Goal: Task Accomplishment & Management: Manage account settings

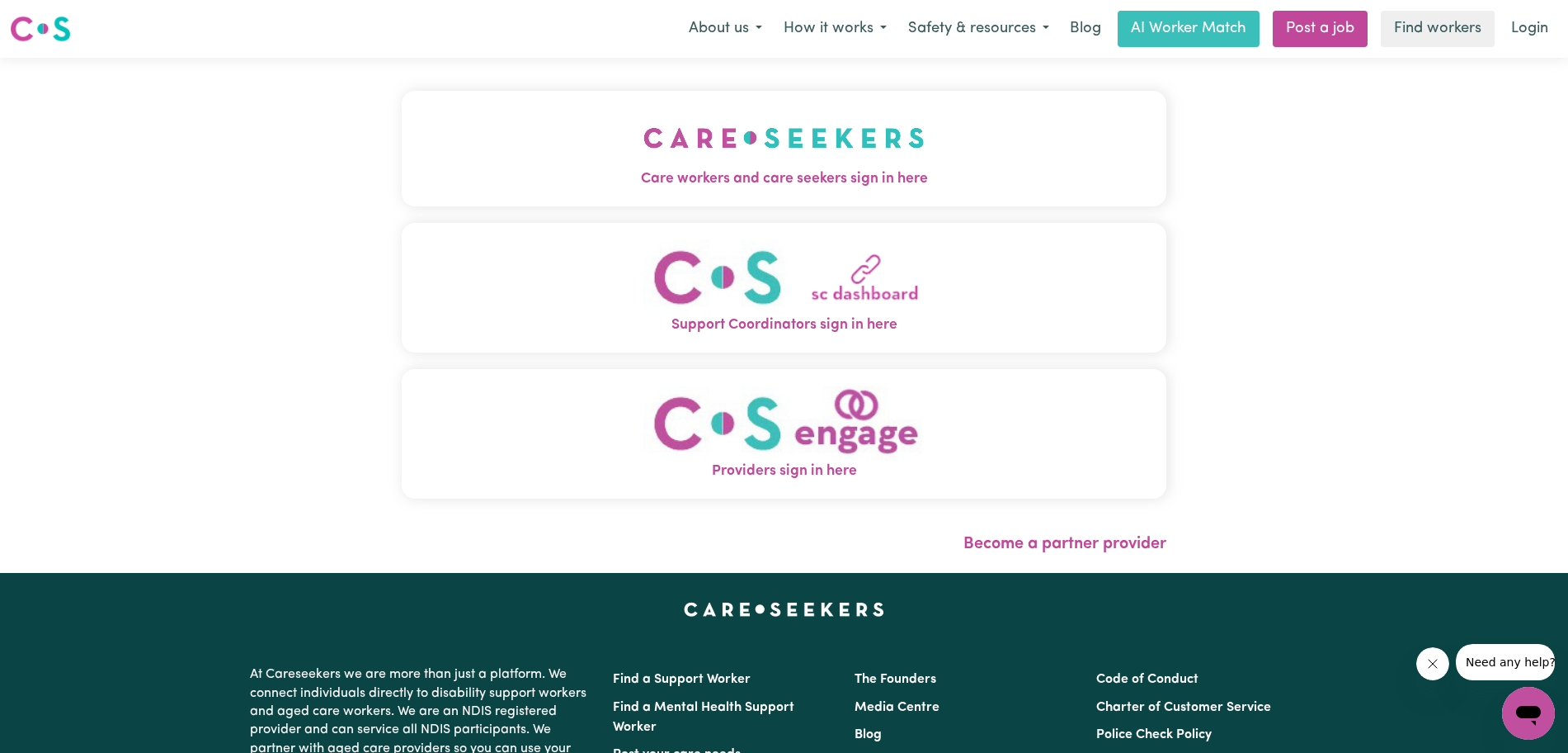
click at [816, 184] on span "Care workers and care seekers sign in here" at bounding box center [784, 179] width 765 height 21
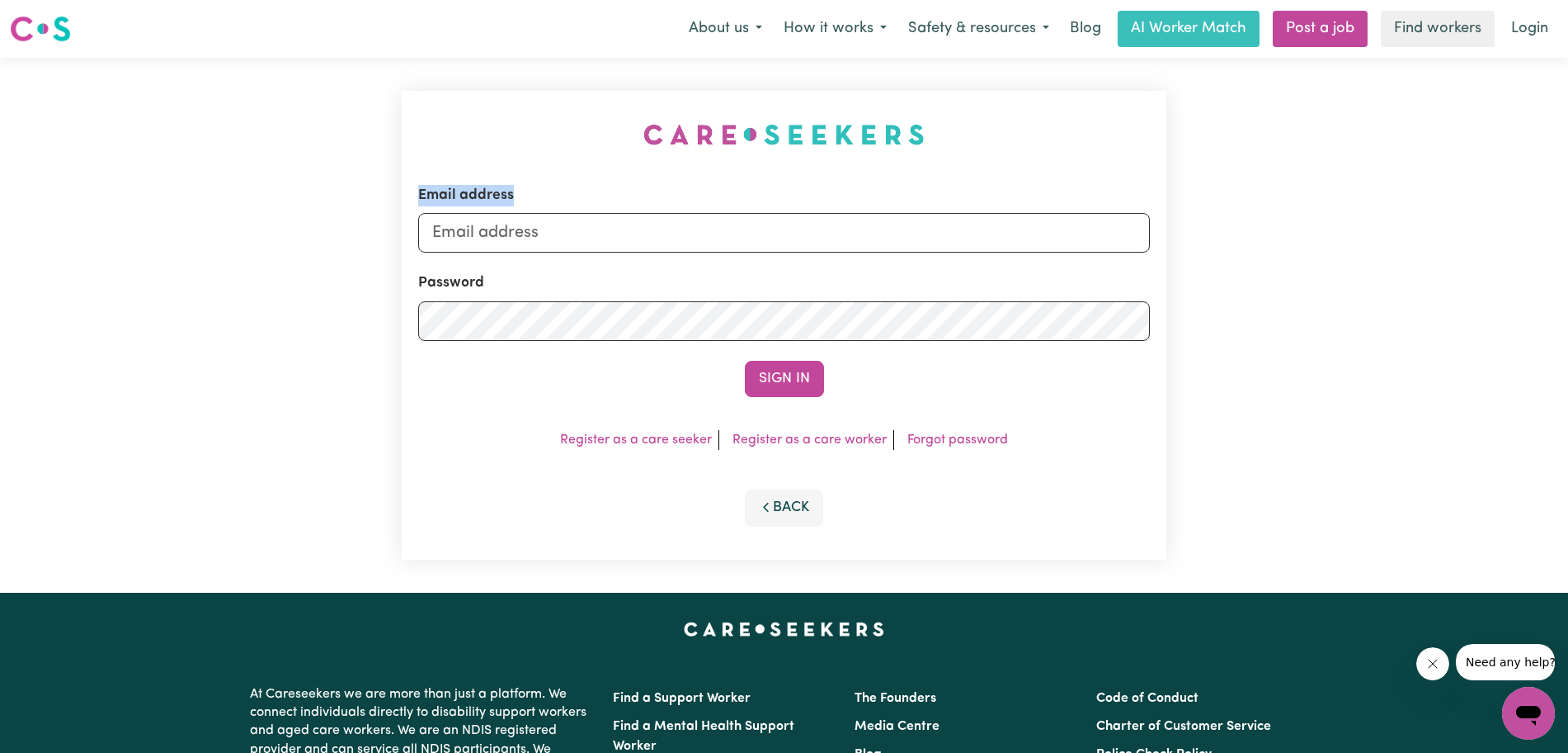
drag, startPoint x: 794, startPoint y: 206, endPoint x: 741, endPoint y: 232, distance: 59.0
click at [741, 232] on div "Email address" at bounding box center [784, 218] width 731 height 68
click at [741, 232] on input "Email address" at bounding box center [784, 232] width 731 height 40
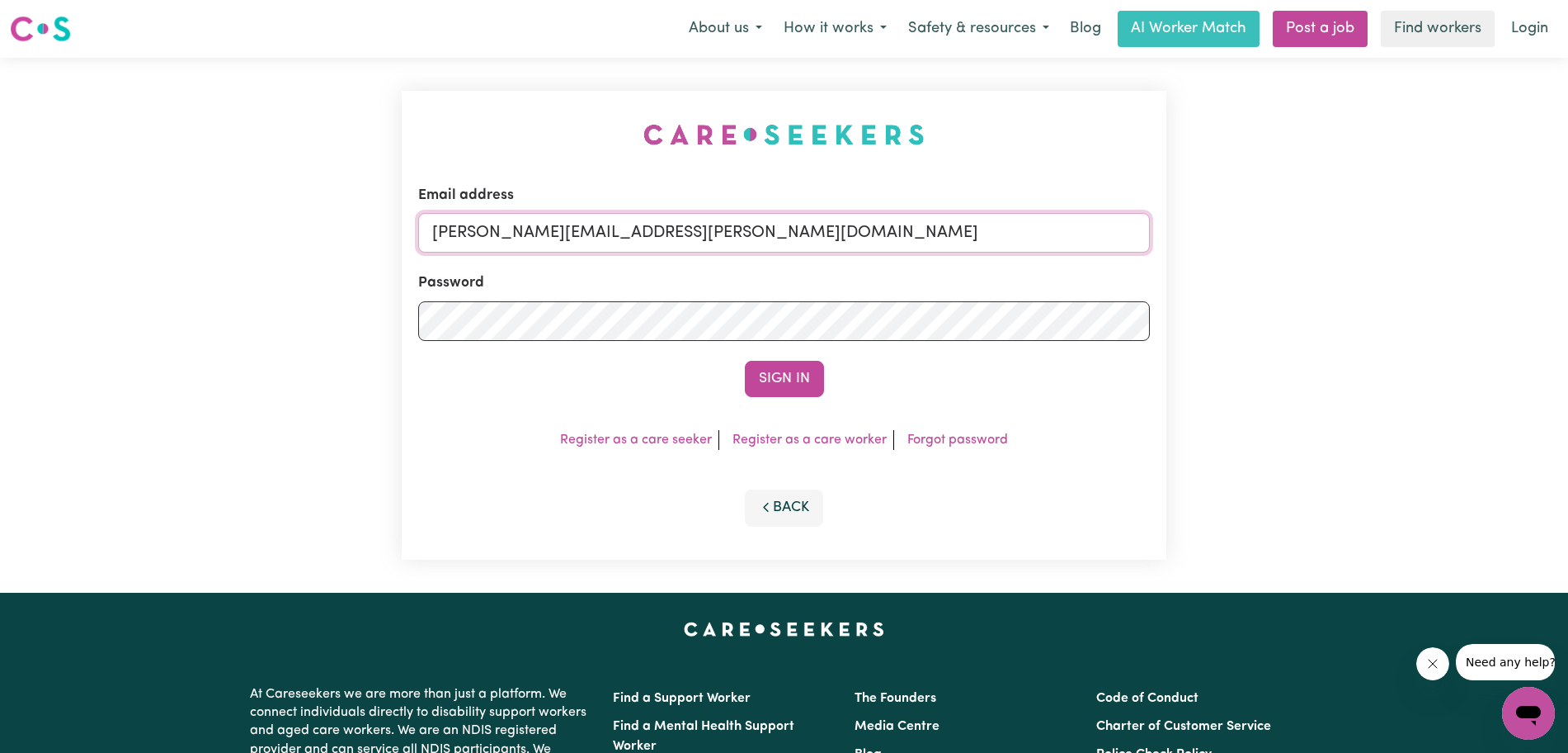
drag, startPoint x: 690, startPoint y: 236, endPoint x: 392, endPoint y: 244, distance: 298.1
click at [392, 244] on div "Email address [PERSON_NAME][EMAIL_ADDRESS][PERSON_NAME][DOMAIN_NAME] Password S…" at bounding box center [784, 324] width 784 height 535
type input "[PERSON_NAME][EMAIL_ADDRESS][DOMAIN_NAME]"
click at [745, 361] on button "Sign In" at bounding box center [784, 378] width 80 height 36
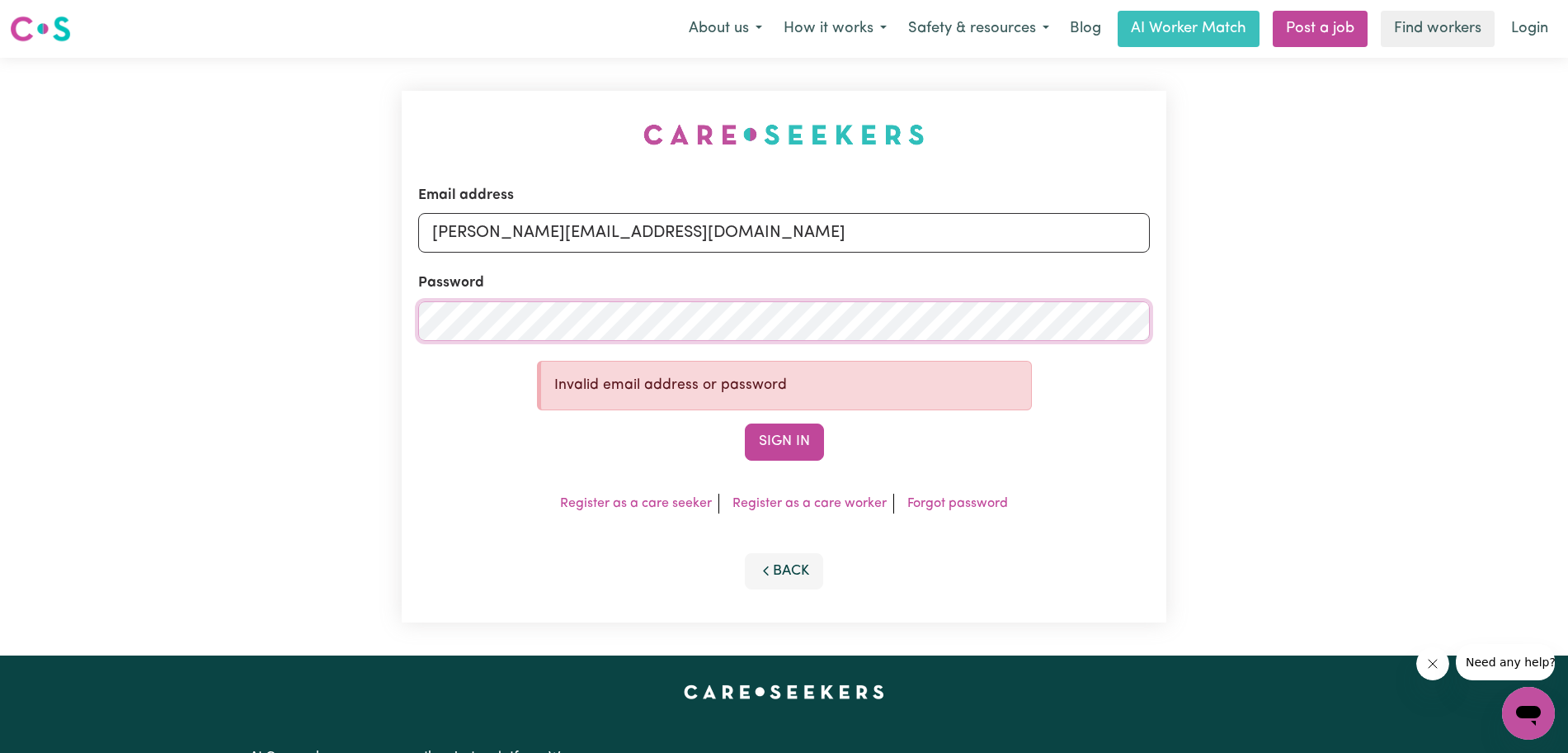
click at [745, 423] on button "Sign In" at bounding box center [784, 441] width 80 height 36
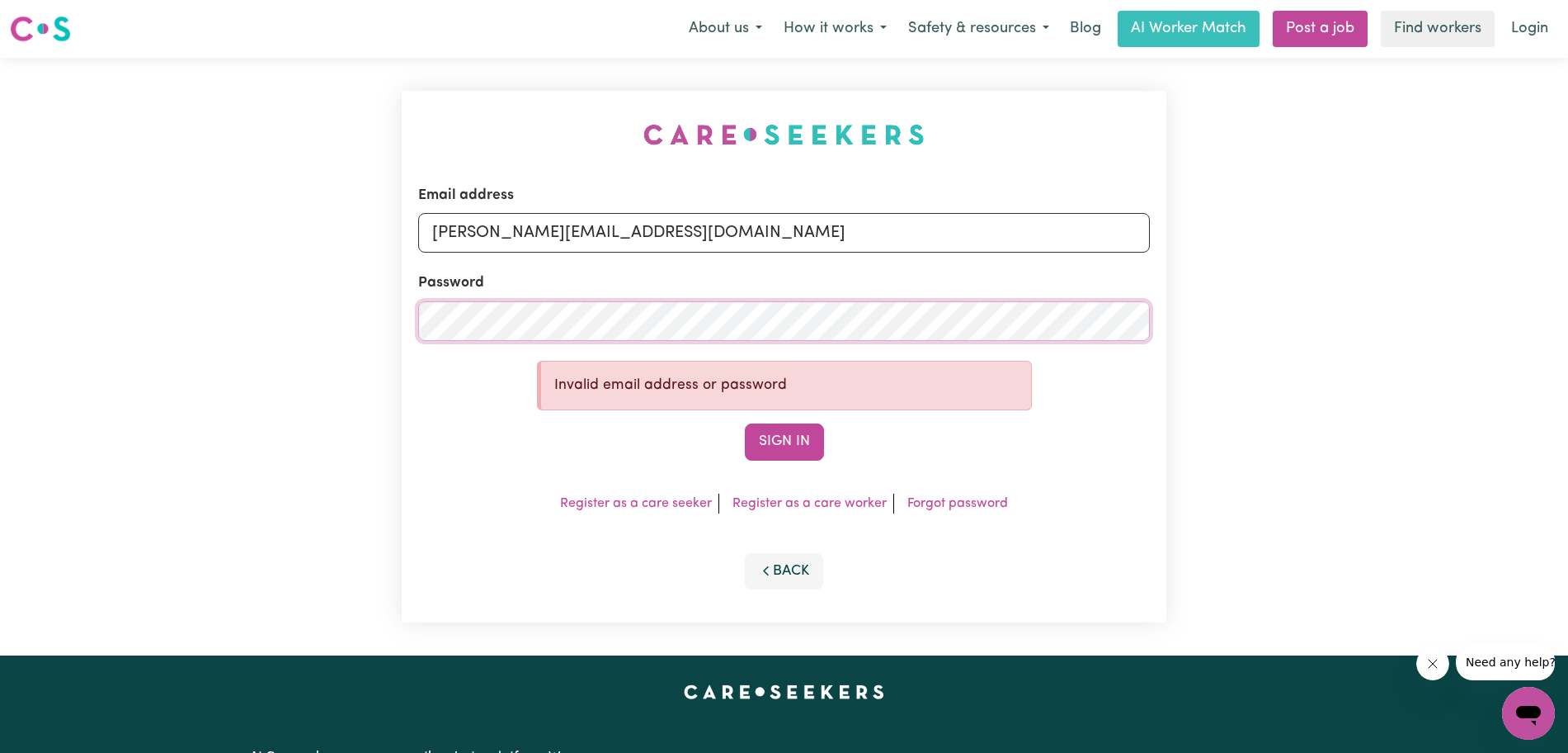
click at [745, 423] on button "Sign In" at bounding box center [784, 441] width 80 height 36
click at [938, 508] on link "Forgot password" at bounding box center [958, 503] width 101 height 13
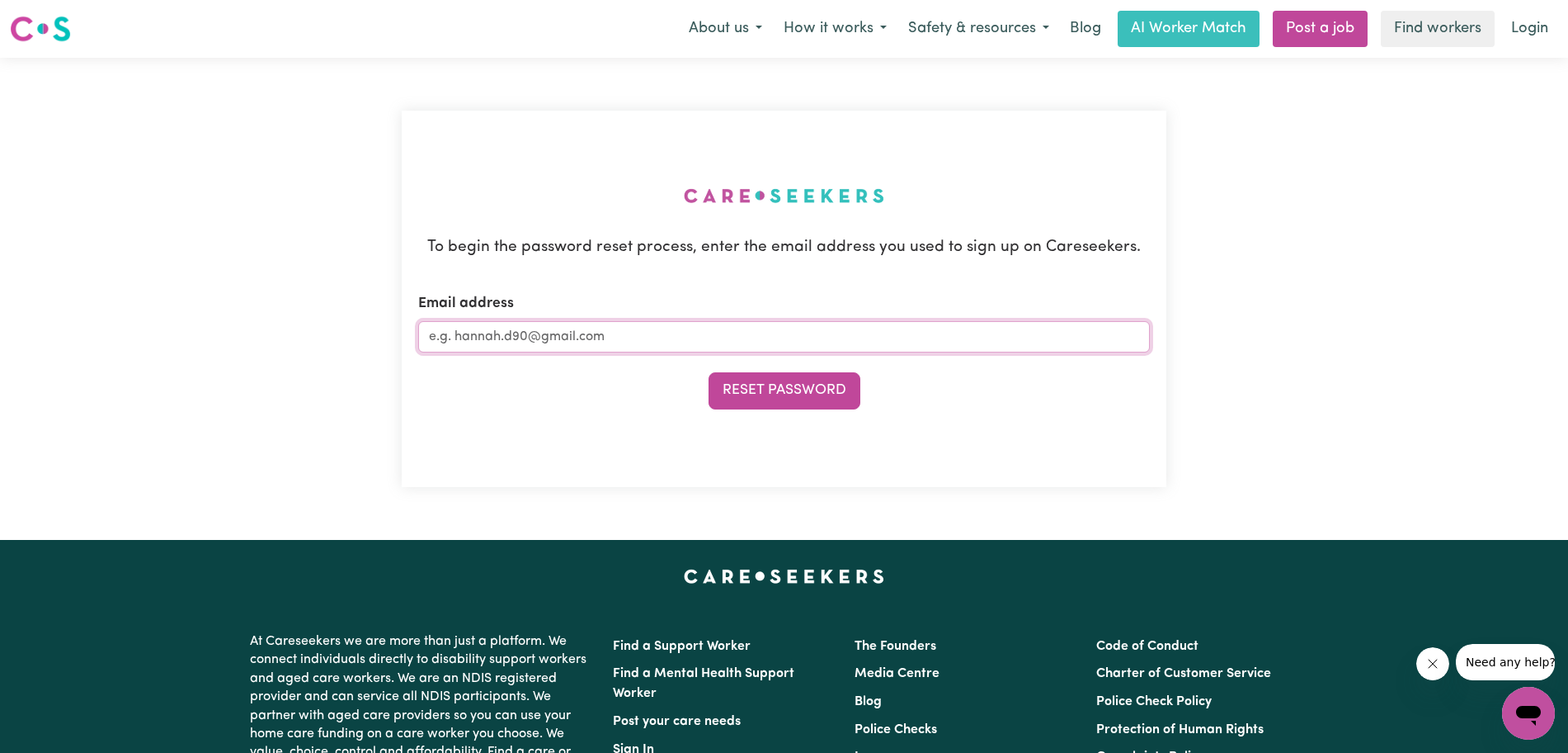
click at [676, 339] on input "Email address" at bounding box center [784, 336] width 731 height 31
type input "[PERSON_NAME][EMAIL_ADDRESS][DOMAIN_NAME]"
click at [708, 372] on button "Reset Password" at bounding box center [784, 390] width 152 height 36
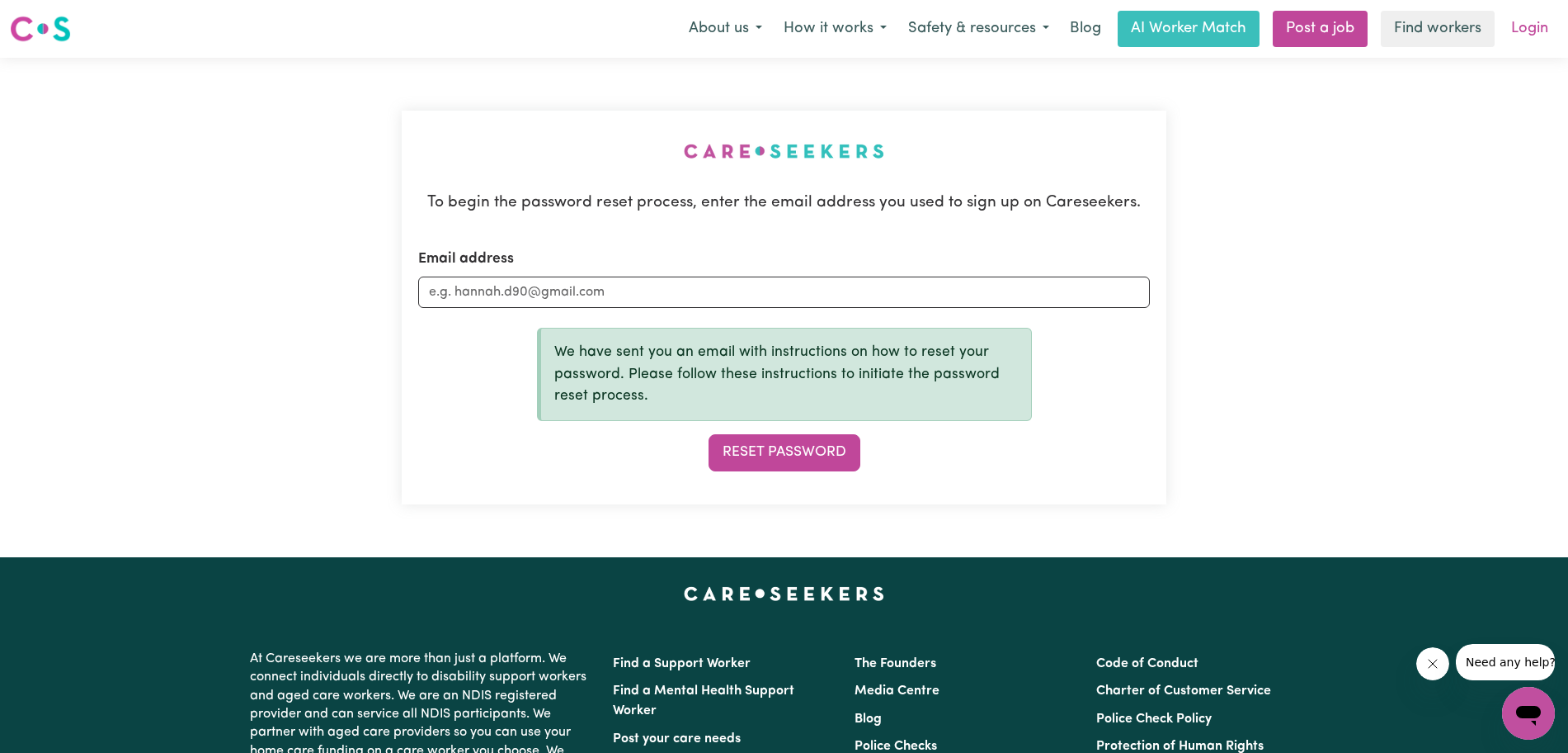
click at [1519, 30] on link "Login" at bounding box center [1530, 28] width 57 height 36
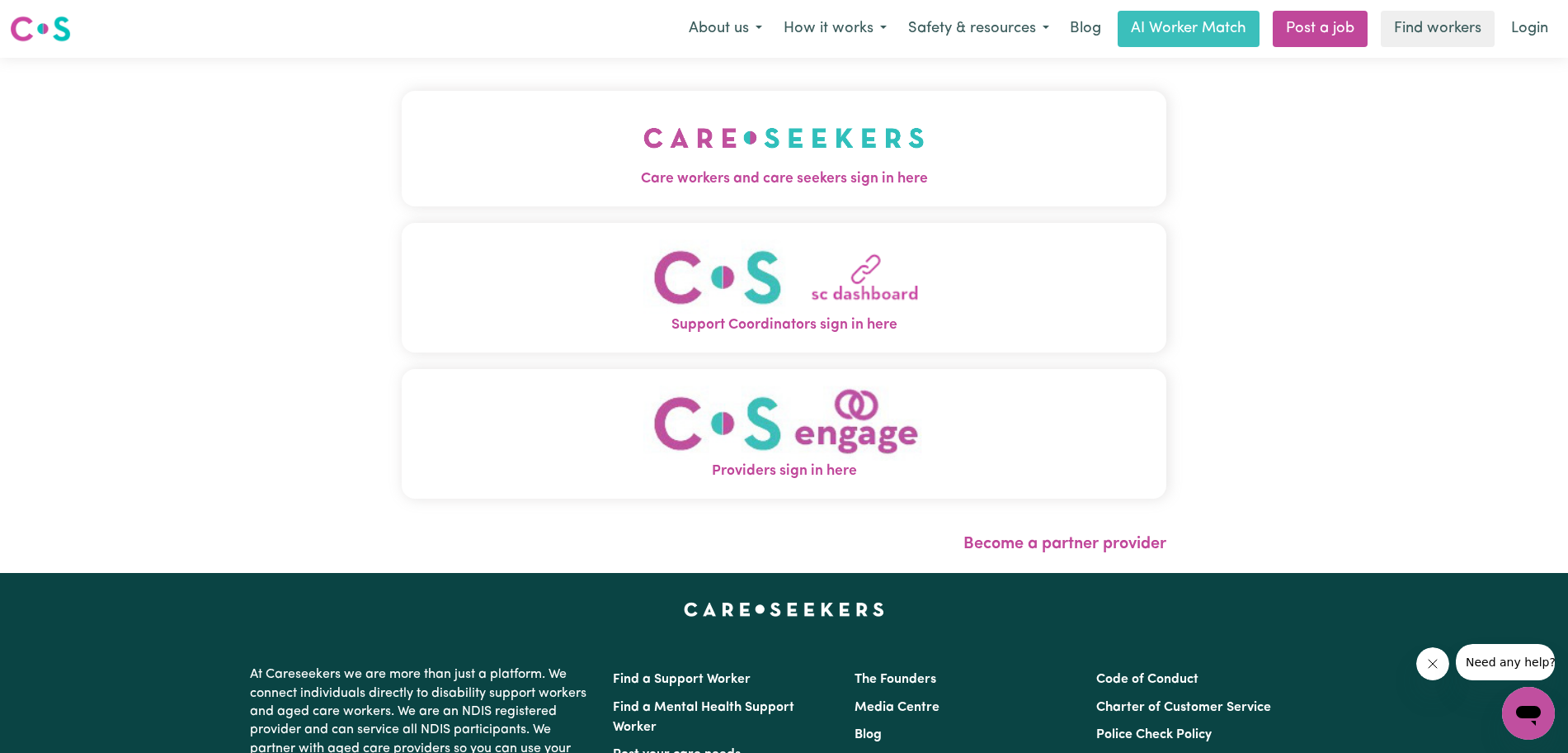
click at [814, 146] on img "Care workers and care seekers sign in here" at bounding box center [784, 137] width 281 height 61
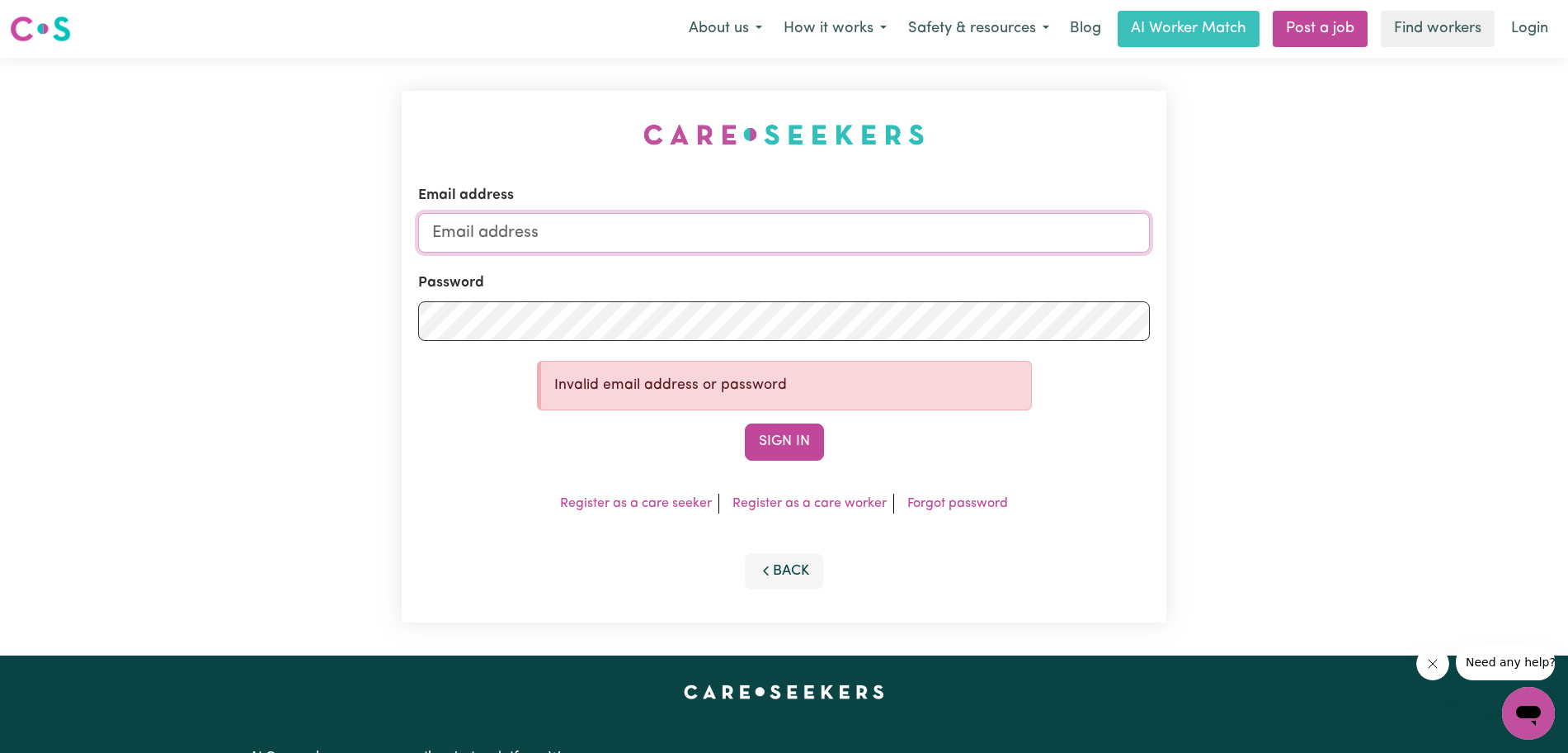
click at [704, 251] on input "Email address" at bounding box center [784, 232] width 731 height 40
type input "[PERSON_NAME][EMAIL_ADDRESS][DOMAIN_NAME]"
click at [745, 423] on button "Sign In" at bounding box center [784, 441] width 80 height 36
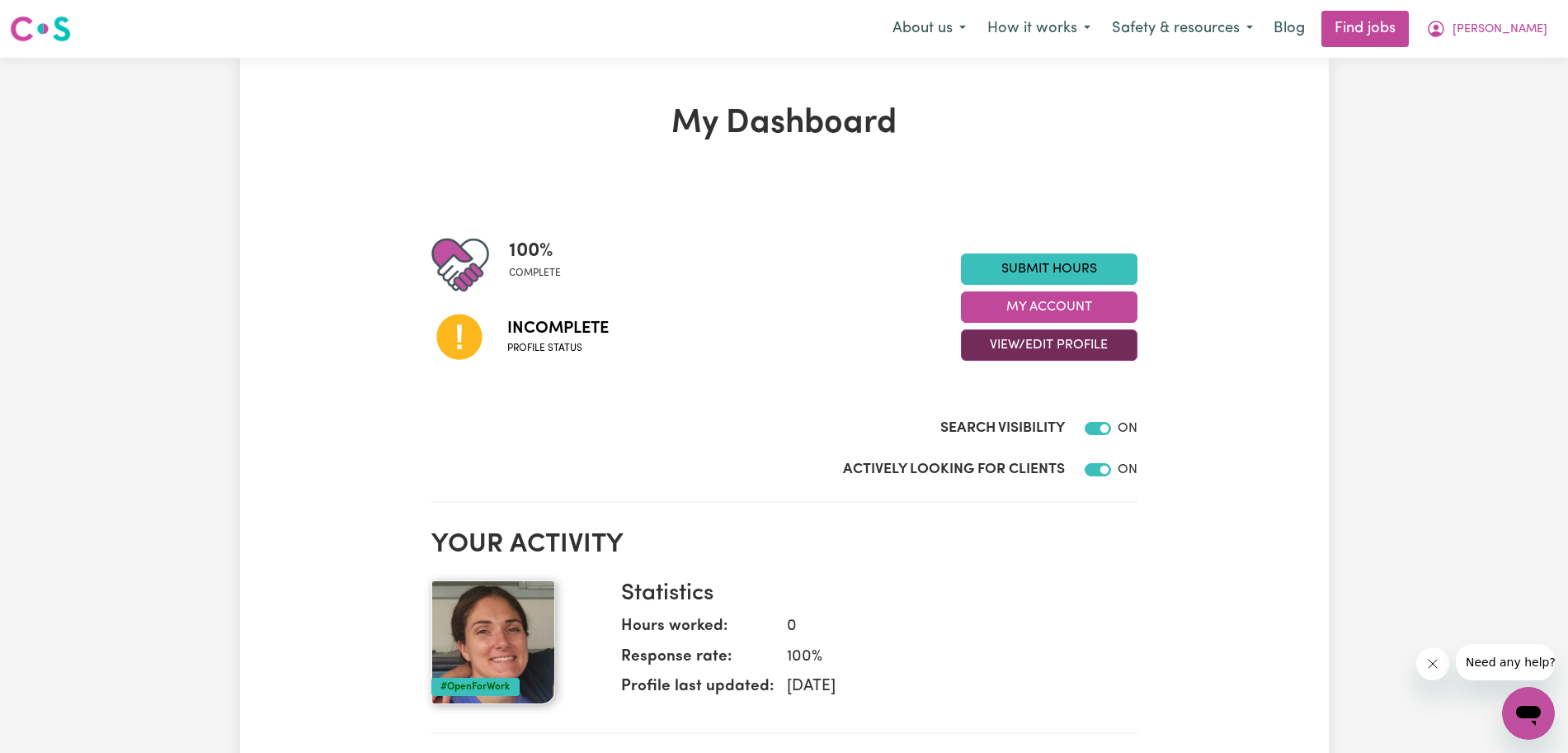
click at [1053, 333] on button "View/Edit Profile" at bounding box center [1049, 345] width 177 height 31
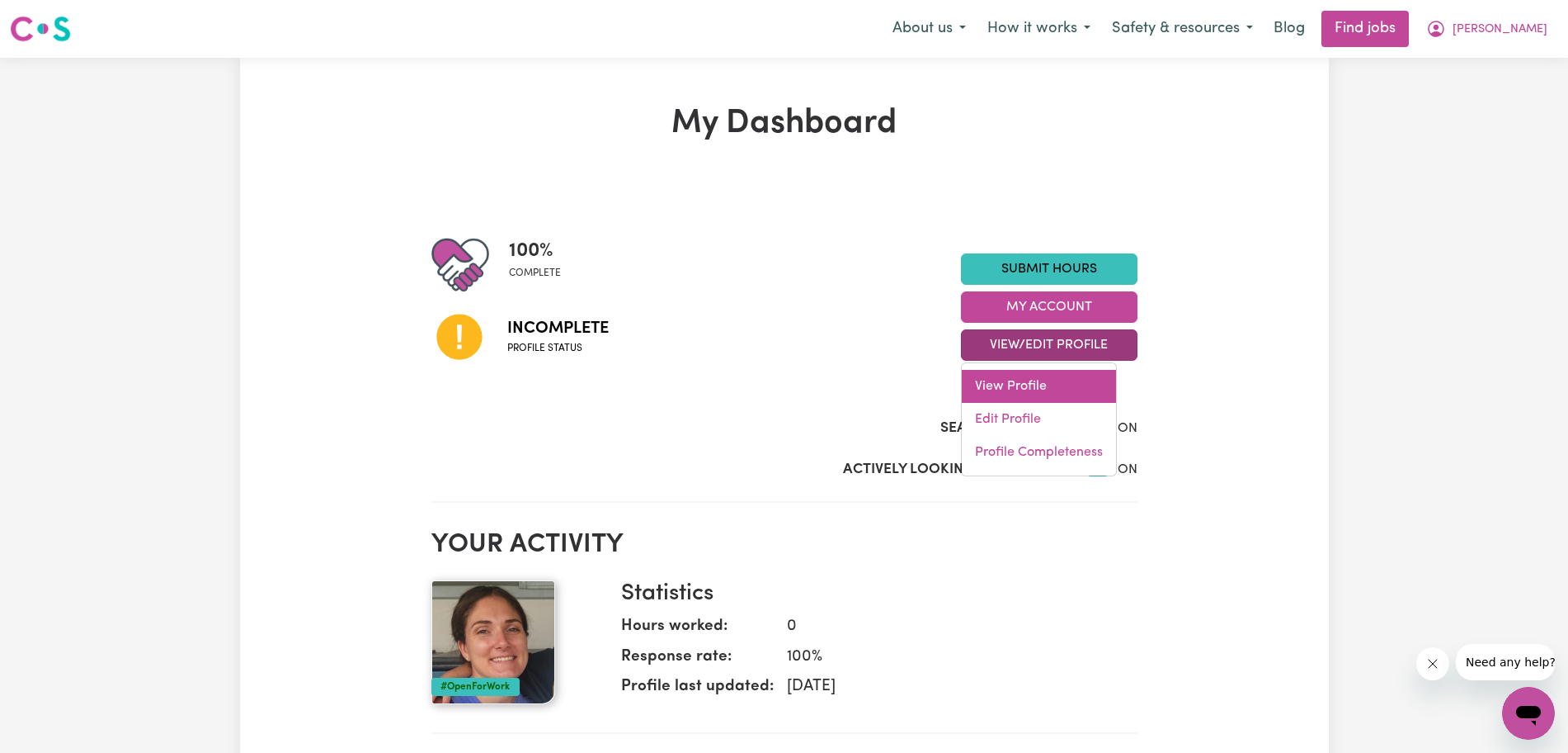
click at [1015, 392] on link "View Profile" at bounding box center [1039, 385] width 155 height 33
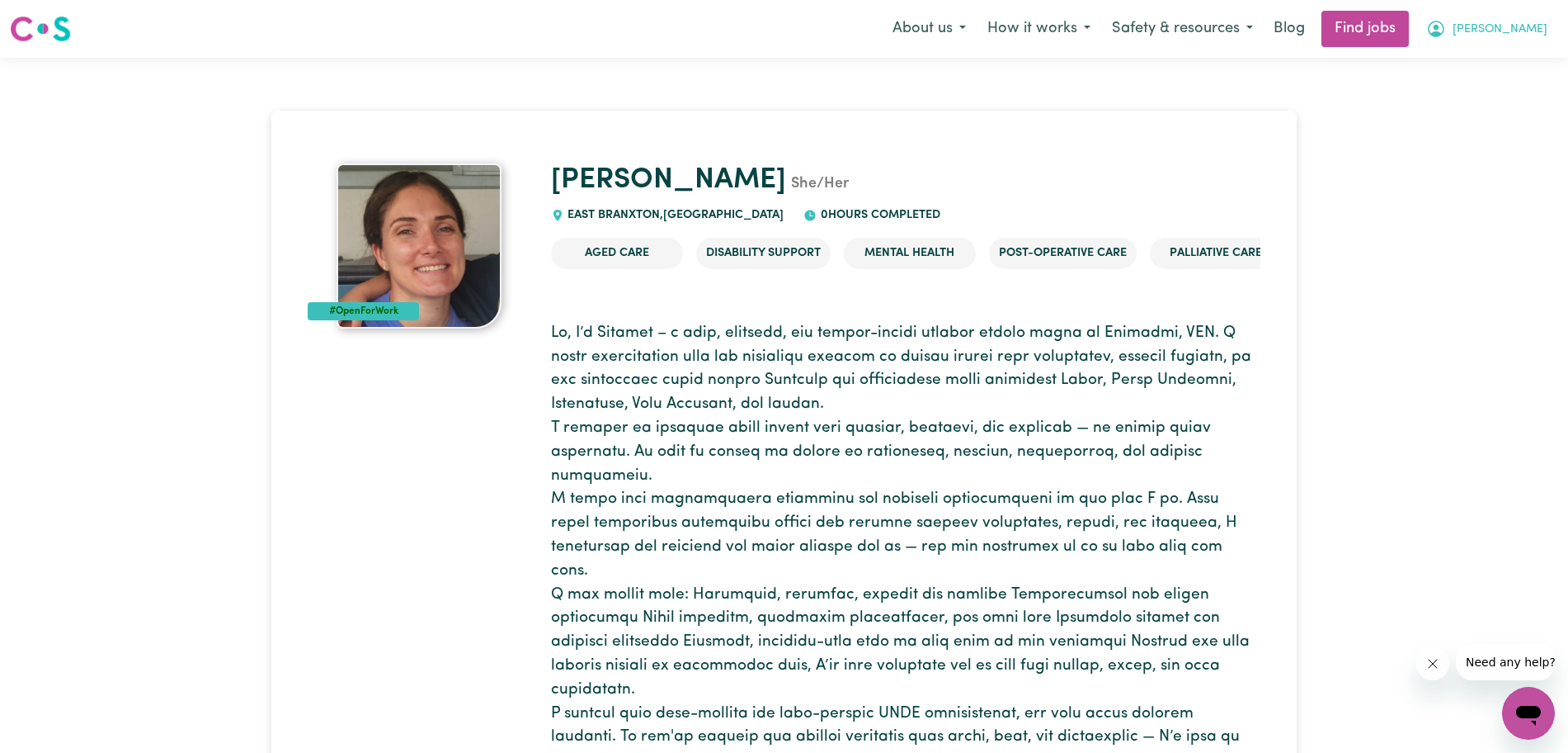
click at [1536, 15] on button "[PERSON_NAME]" at bounding box center [1487, 28] width 143 height 34
click at [1527, 36] on span "[PERSON_NAME]" at bounding box center [1499, 29] width 95 height 19
click at [1530, 34] on span "[PERSON_NAME]" at bounding box center [1499, 29] width 95 height 19
click at [1488, 65] on link "My Account" at bounding box center [1493, 64] width 131 height 31
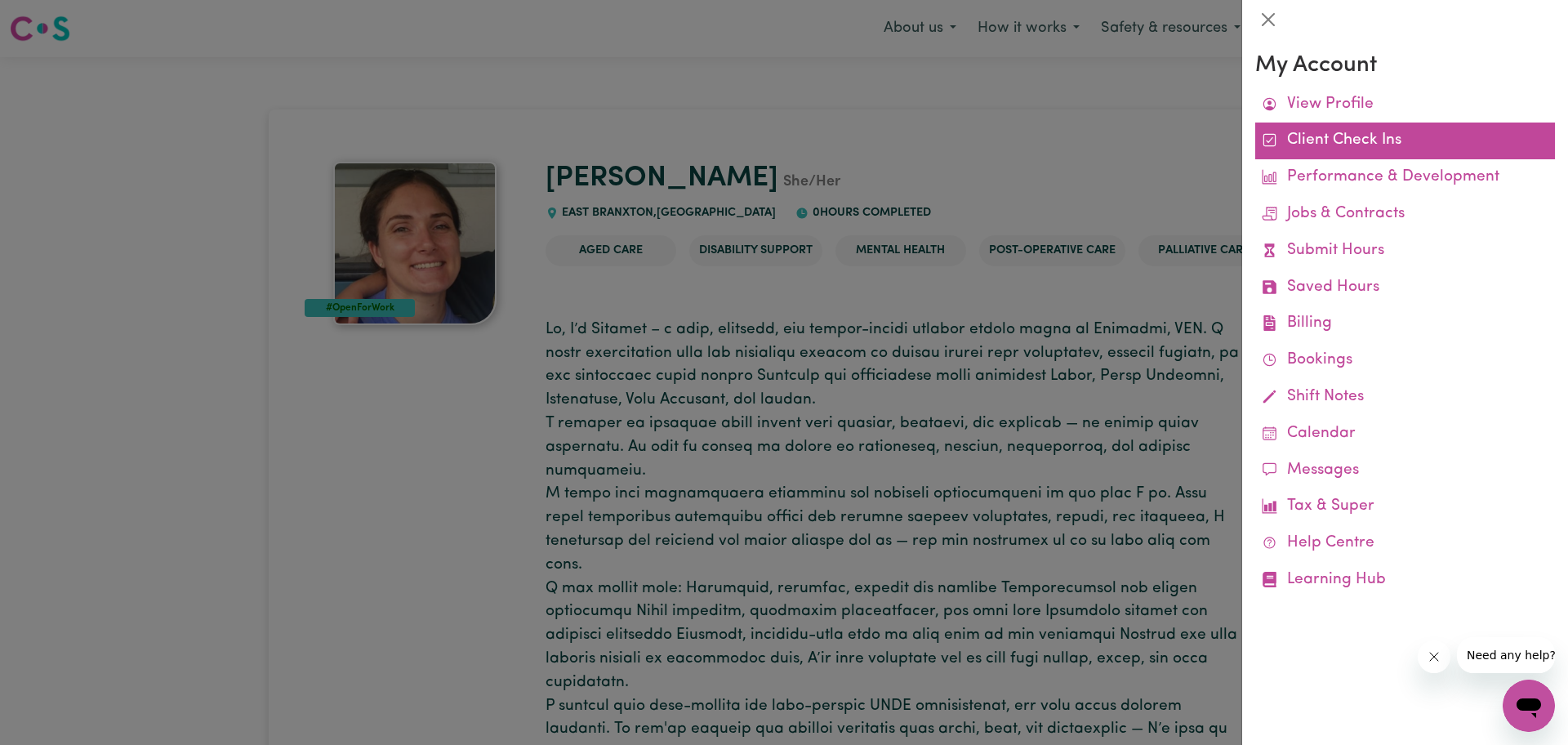
click at [1342, 142] on link "Client Check Ins" at bounding box center [1404, 141] width 300 height 37
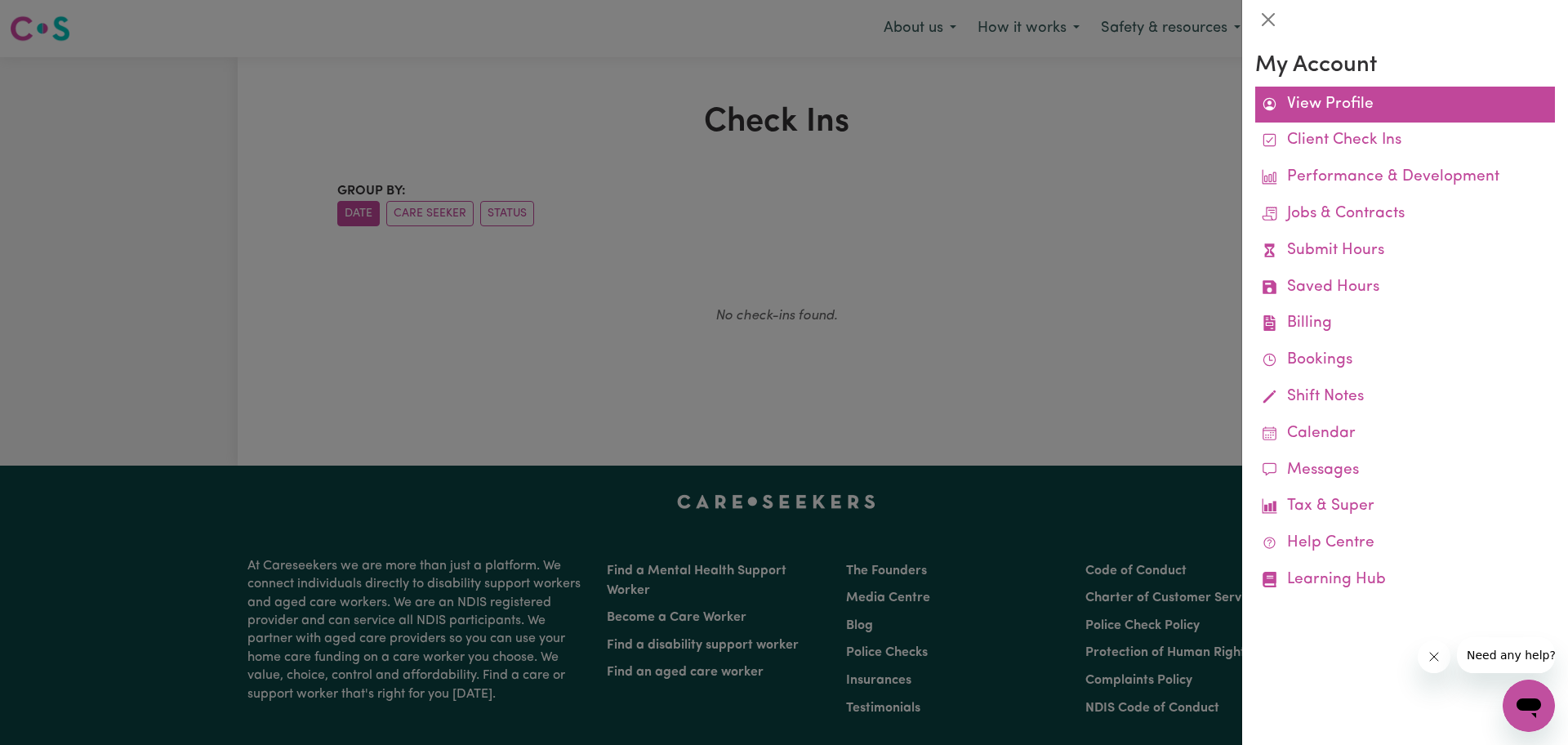
click at [1360, 110] on link "View Profile" at bounding box center [1404, 105] width 300 height 37
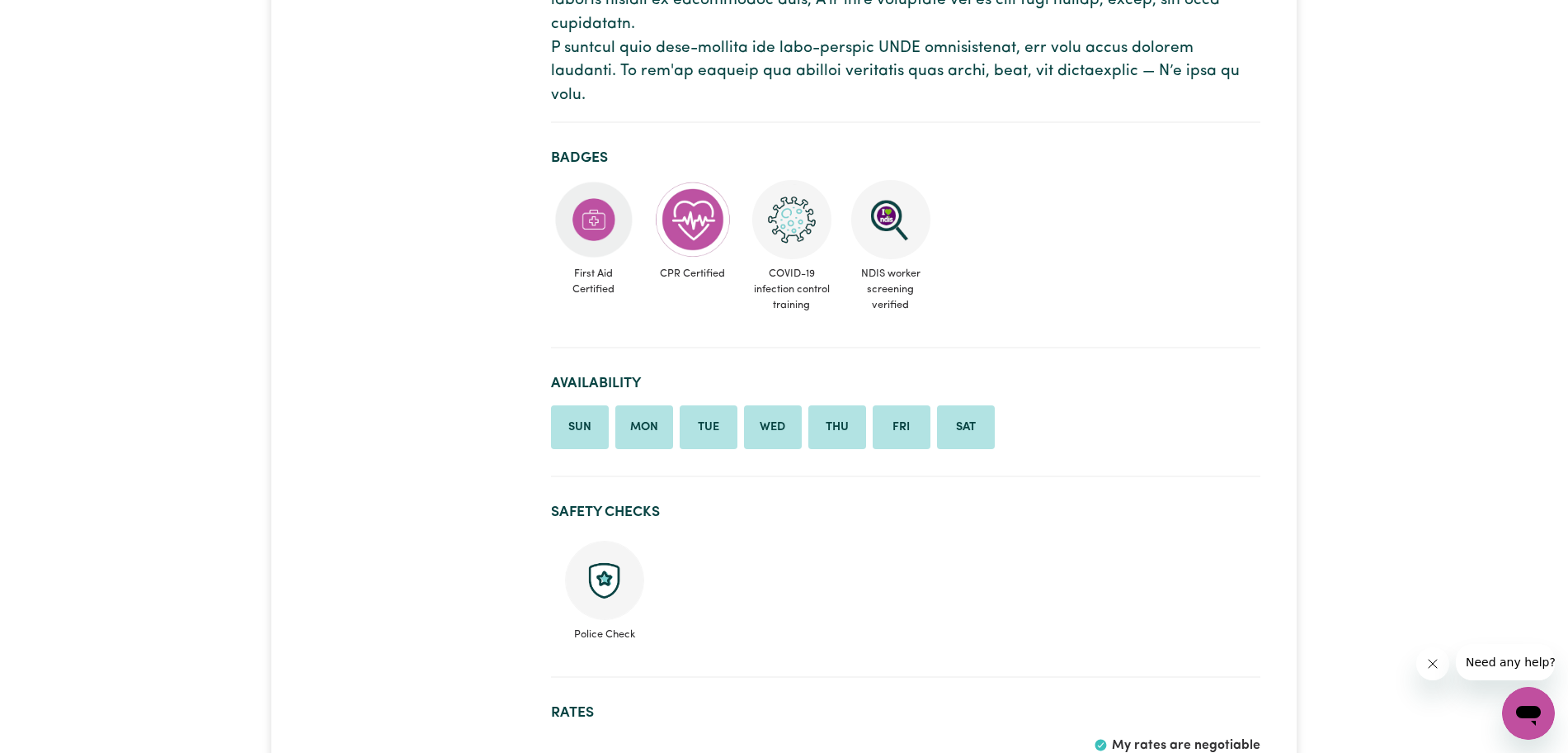
scroll to position [660, 0]
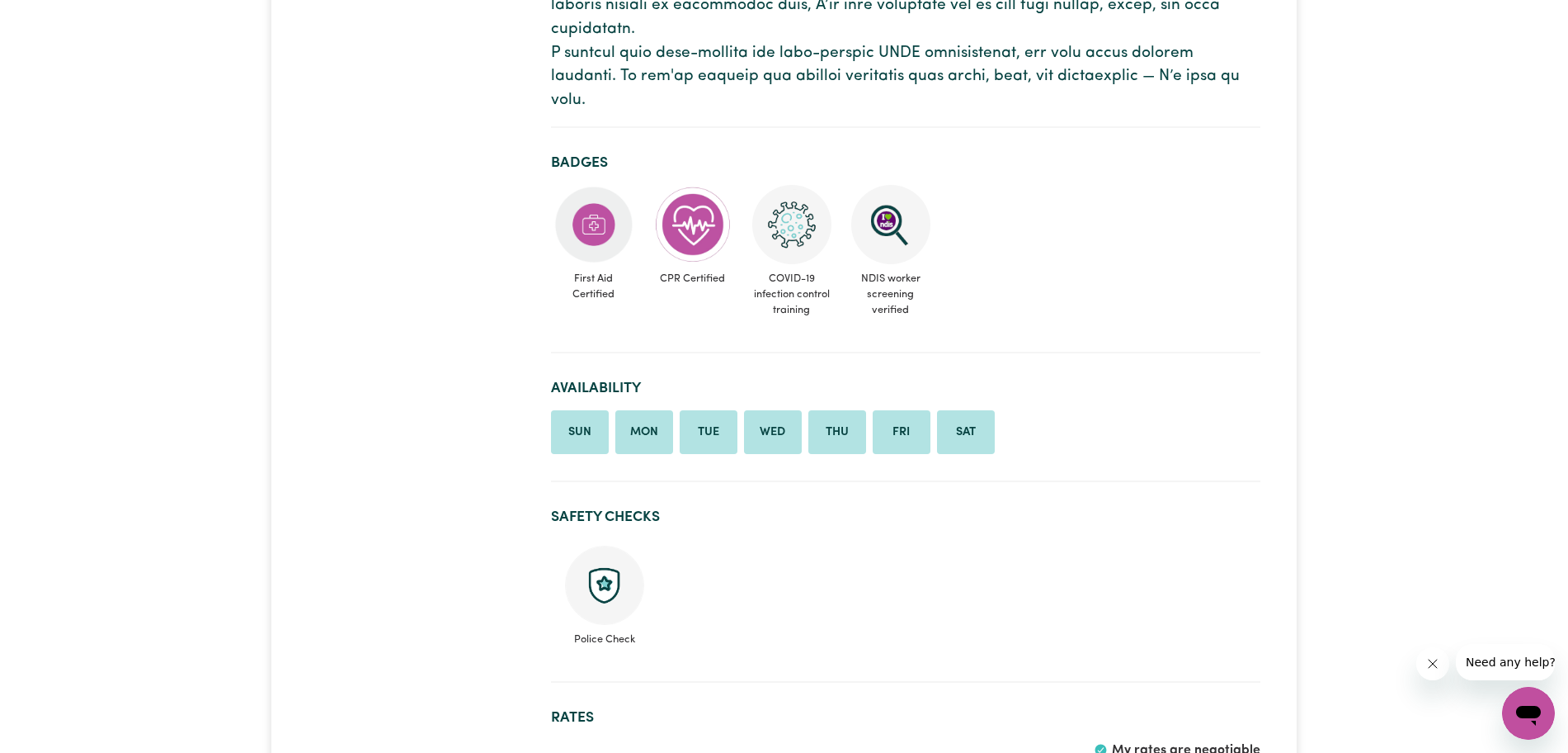
click at [610, 545] on img at bounding box center [605, 585] width 80 height 80
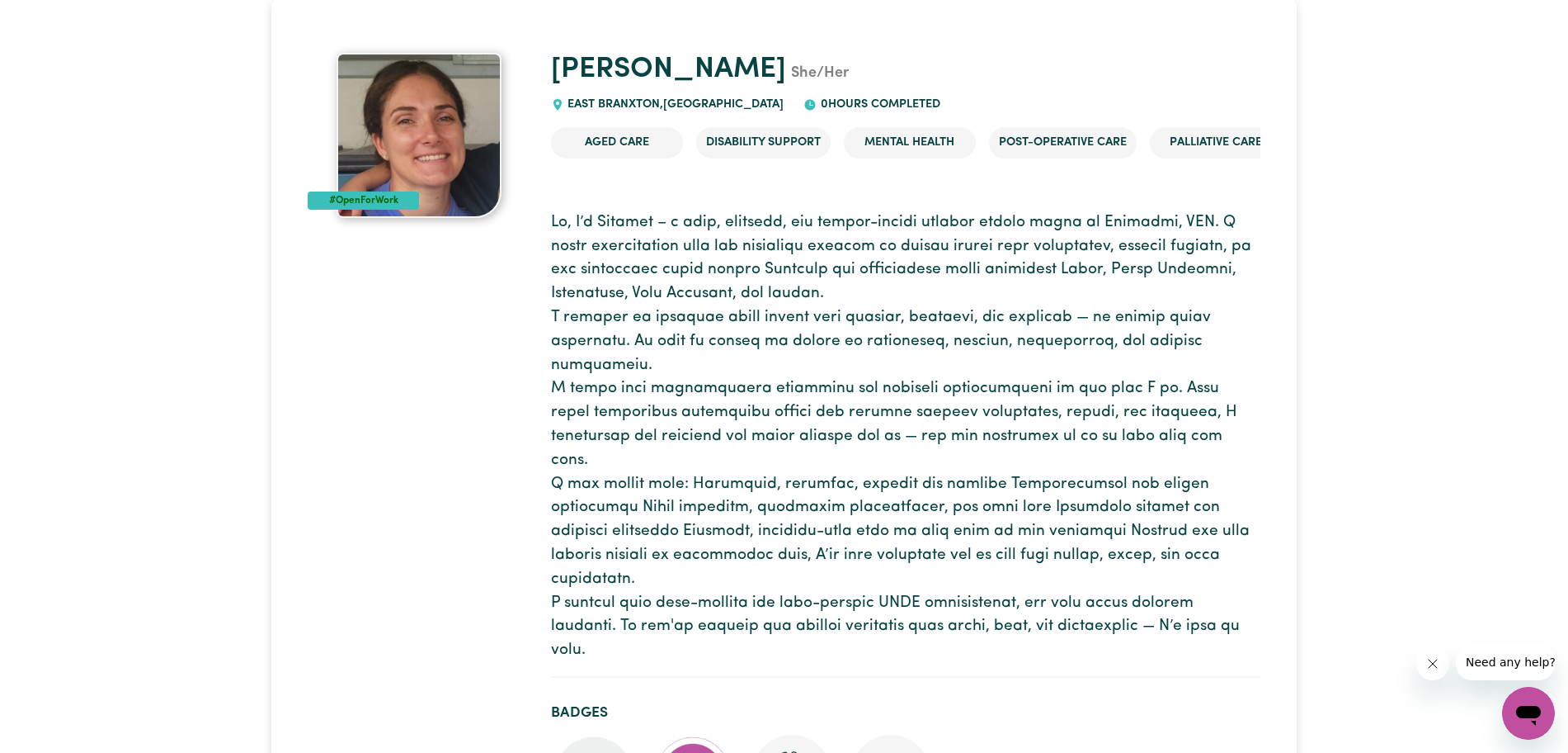
scroll to position [0, 0]
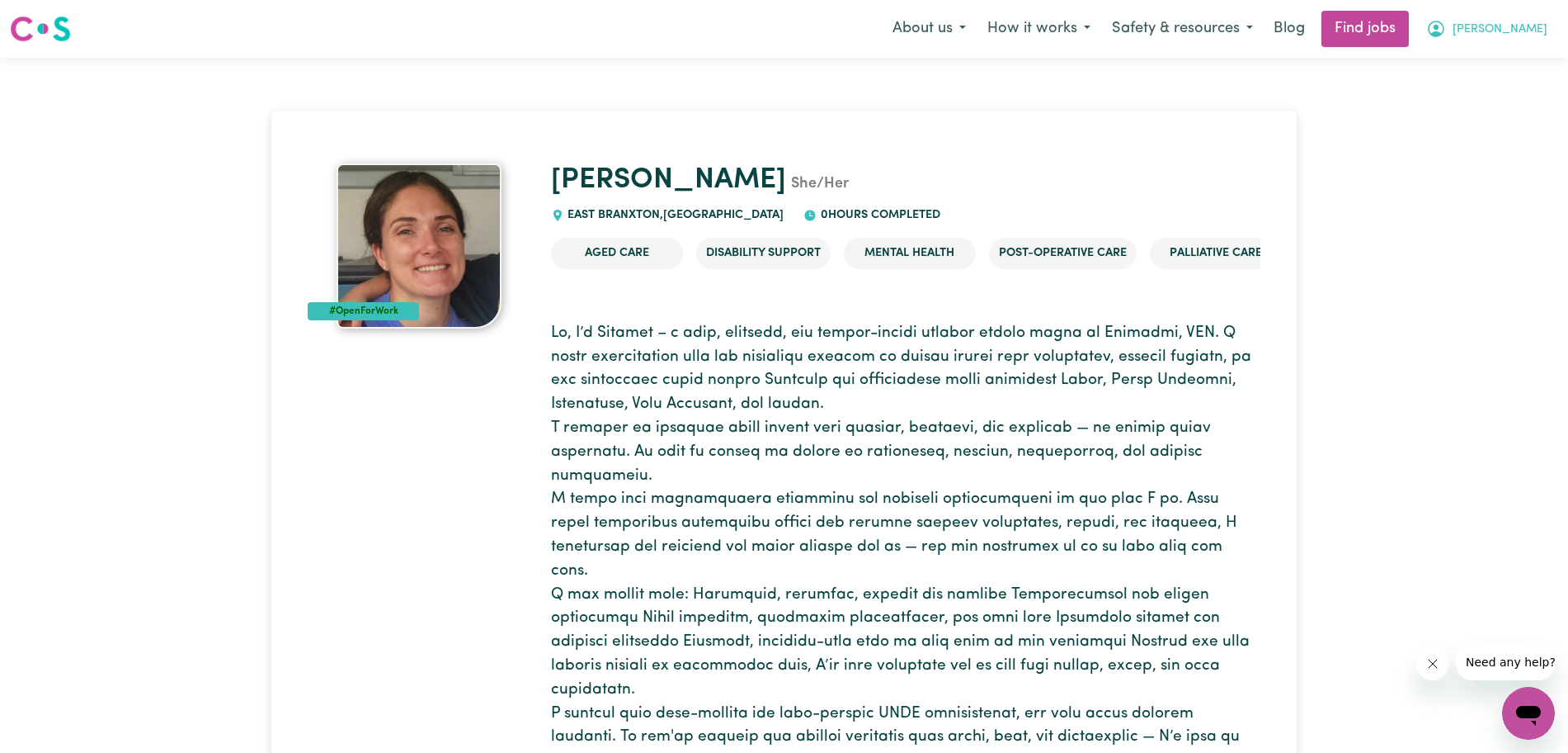
click at [1510, 25] on button "[PERSON_NAME]" at bounding box center [1487, 28] width 143 height 34
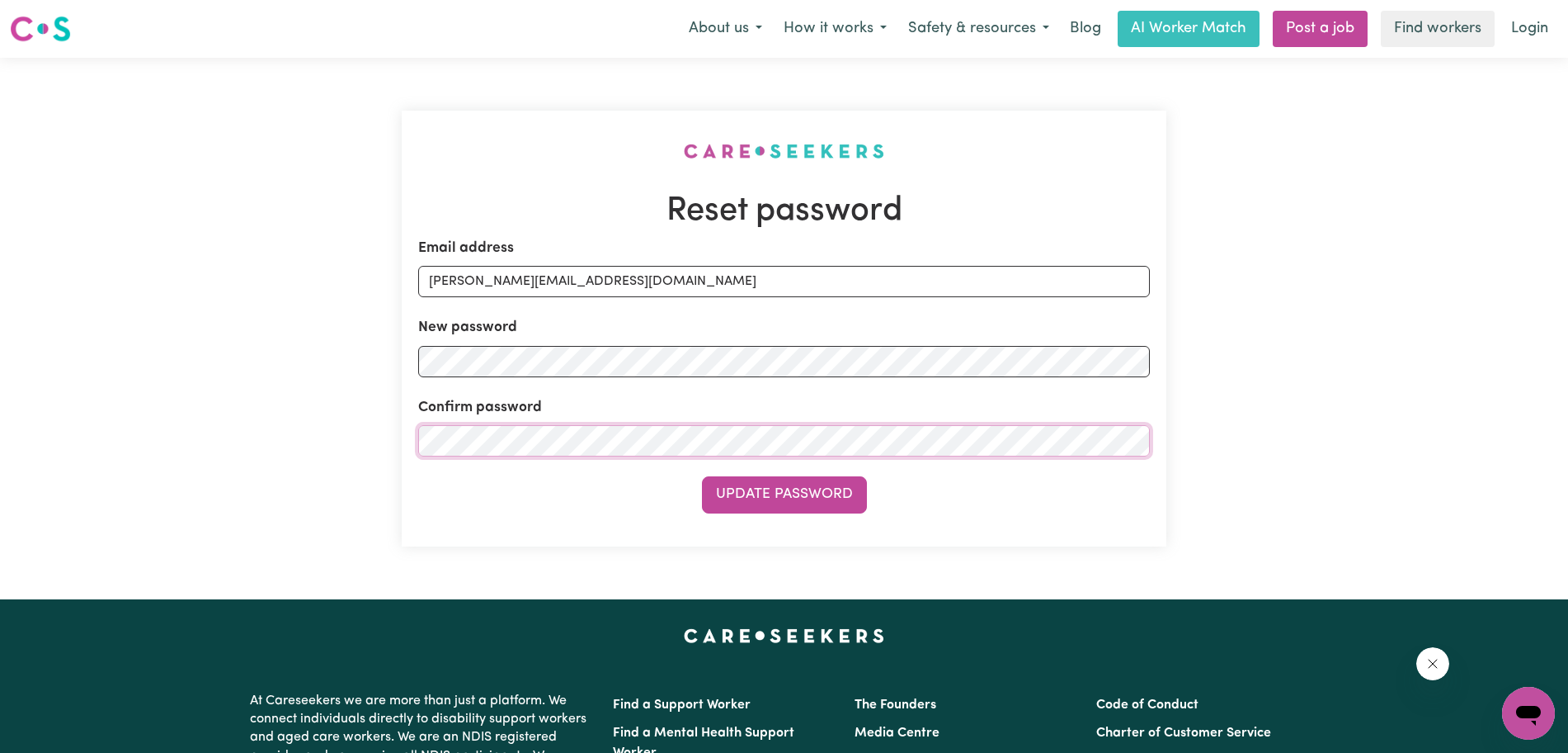
click at [702, 476] on button "Update Password" at bounding box center [784, 494] width 165 height 36
